Goal: Information Seeking & Learning: Learn about a topic

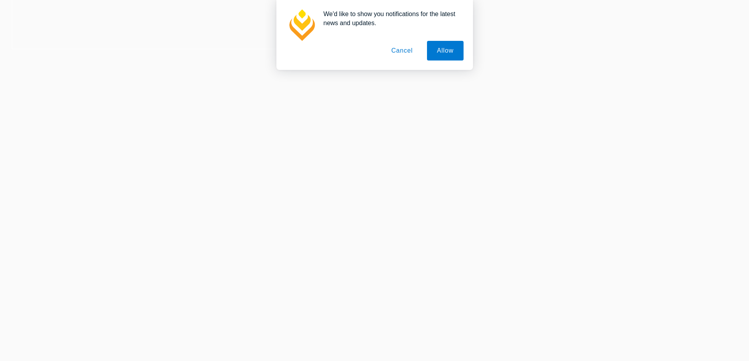
scroll to position [315, 0]
click at [414, 52] on button "Cancel" at bounding box center [402, 51] width 41 height 20
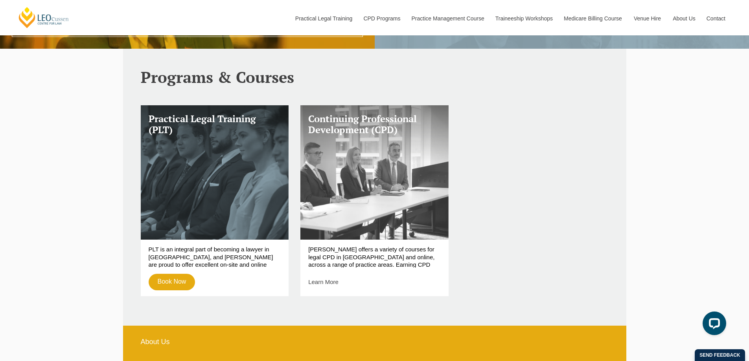
scroll to position [118, 0]
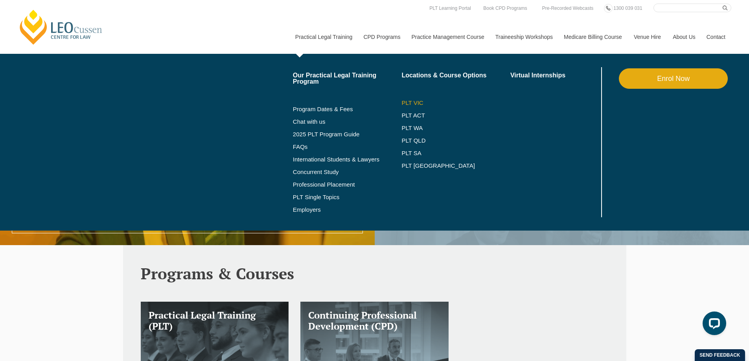
click at [404, 101] on link "PLT VIC" at bounding box center [456, 103] width 109 height 6
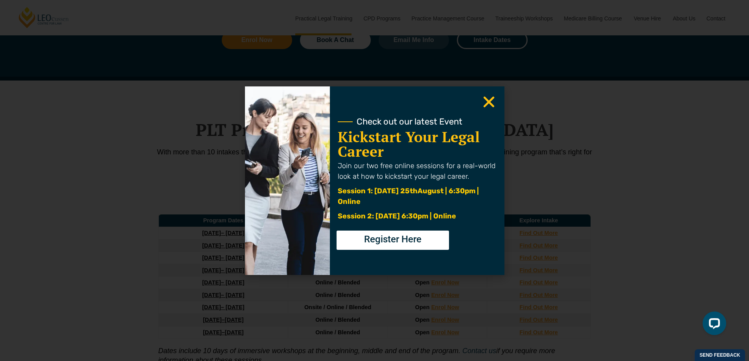
scroll to position [944, 0]
click at [487, 98] on icon "Close" at bounding box center [488, 101] width 15 height 15
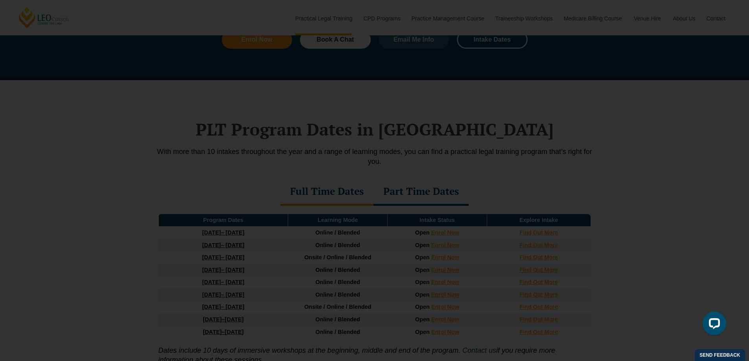
click at [489, 100] on icon "Close" at bounding box center [488, 101] width 15 height 15
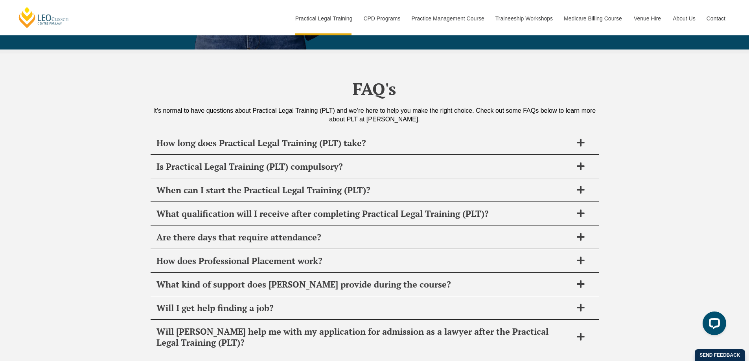
scroll to position [3737, 0]
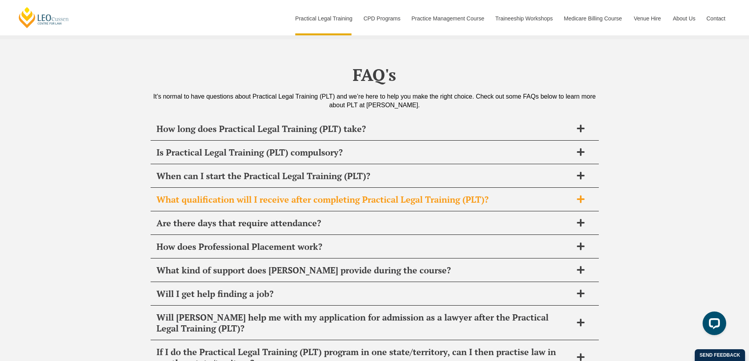
click at [199, 188] on div "What qualification will I receive after completing Practical Legal Training (PL…" at bounding box center [375, 199] width 448 height 23
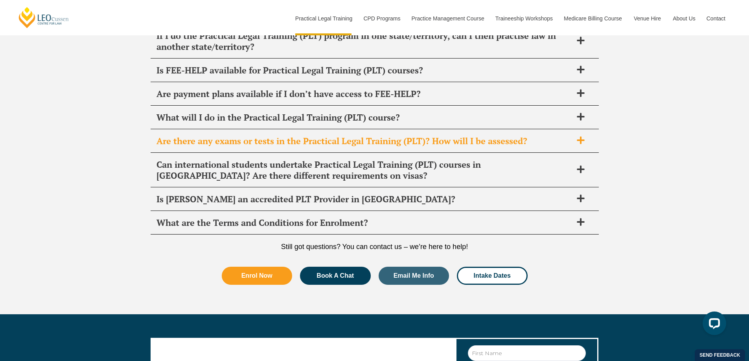
click at [210, 130] on div "Are there any exams or tests in the Practical Legal Training (PLT)? How will I …" at bounding box center [375, 141] width 448 height 23
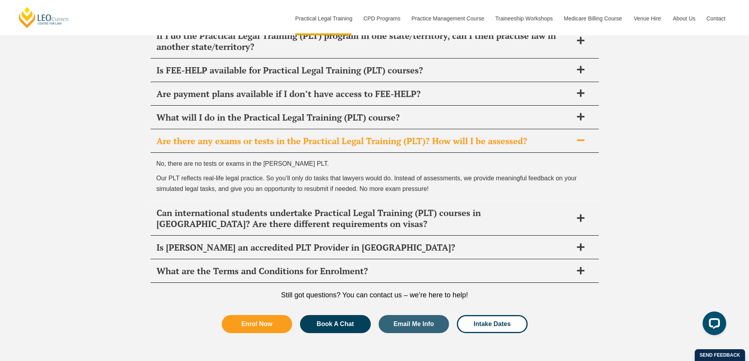
scroll to position [4054, 0]
